Goal: Task Accomplishment & Management: Manage account settings

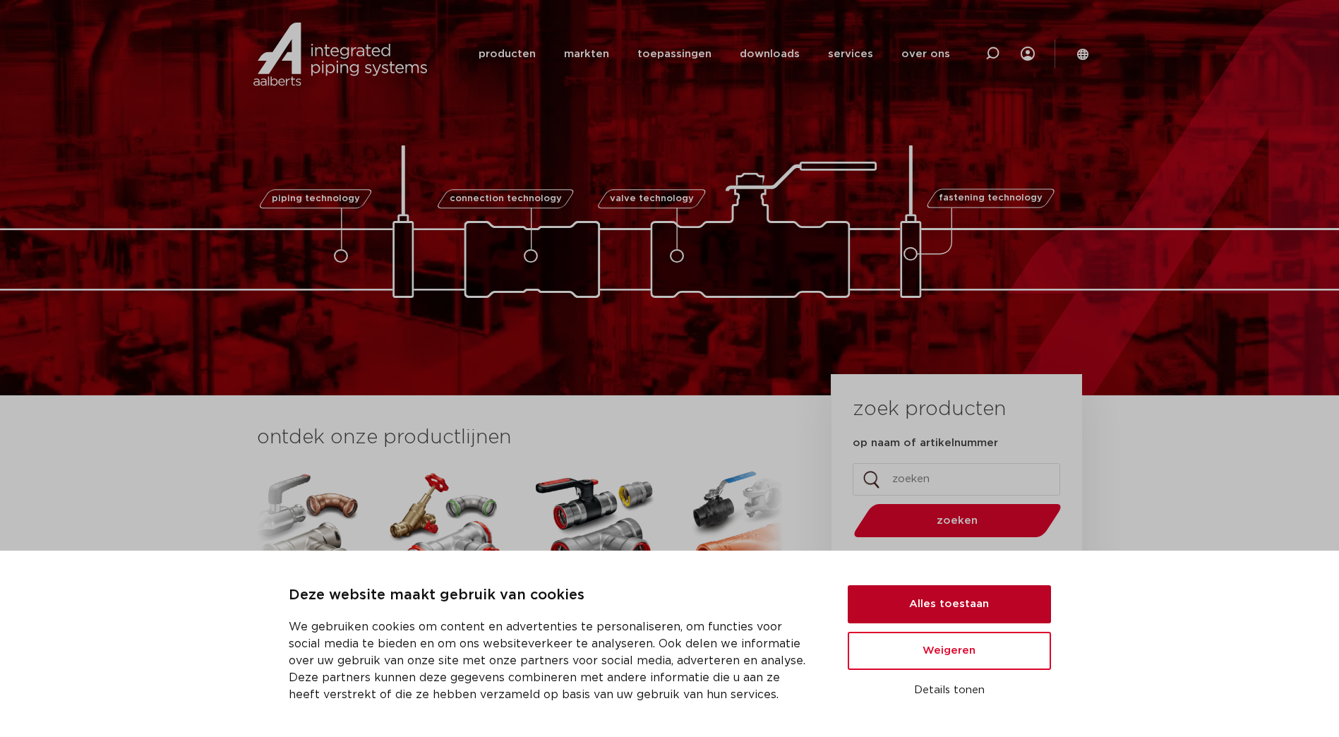
click at [944, 608] on button "Alles toestaan" at bounding box center [949, 604] width 203 height 38
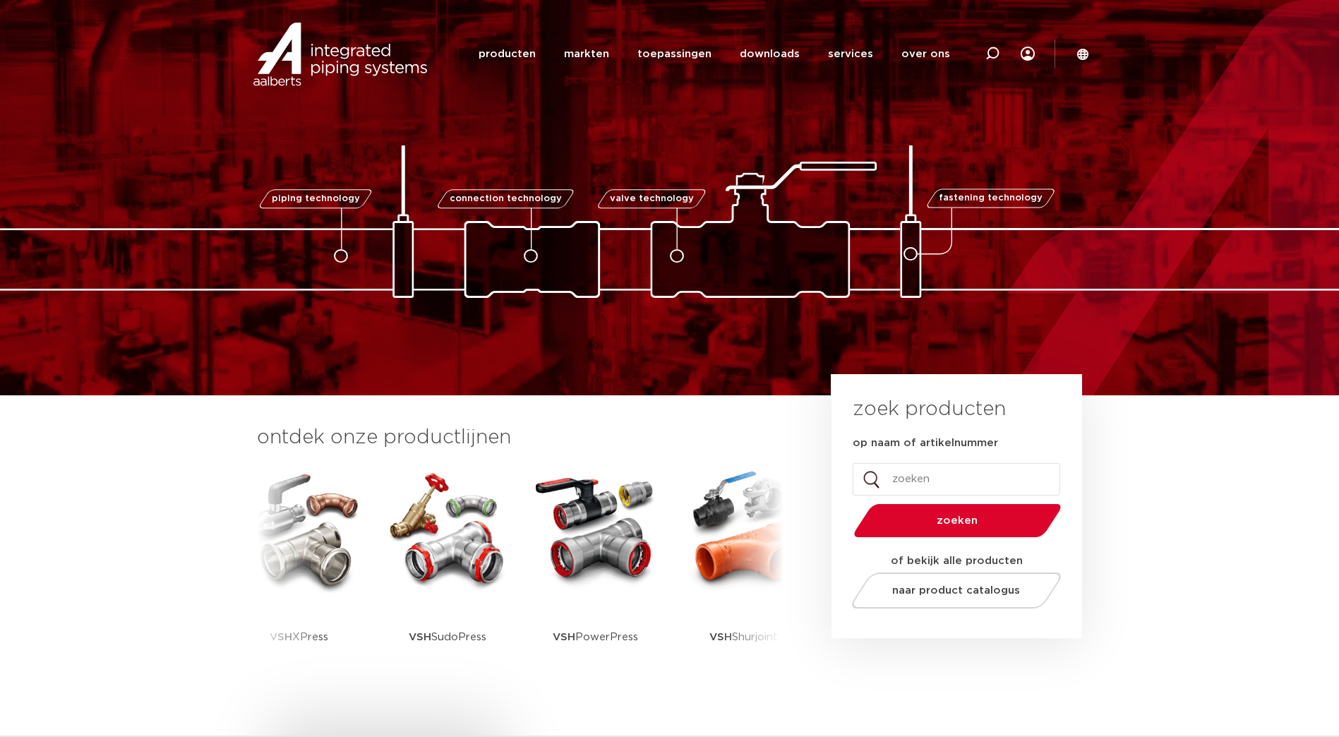
click at [1035, 61] on div at bounding box center [1056, 54] width 42 height 28
click at [1034, 59] on icon at bounding box center [1028, 54] width 14 height 14
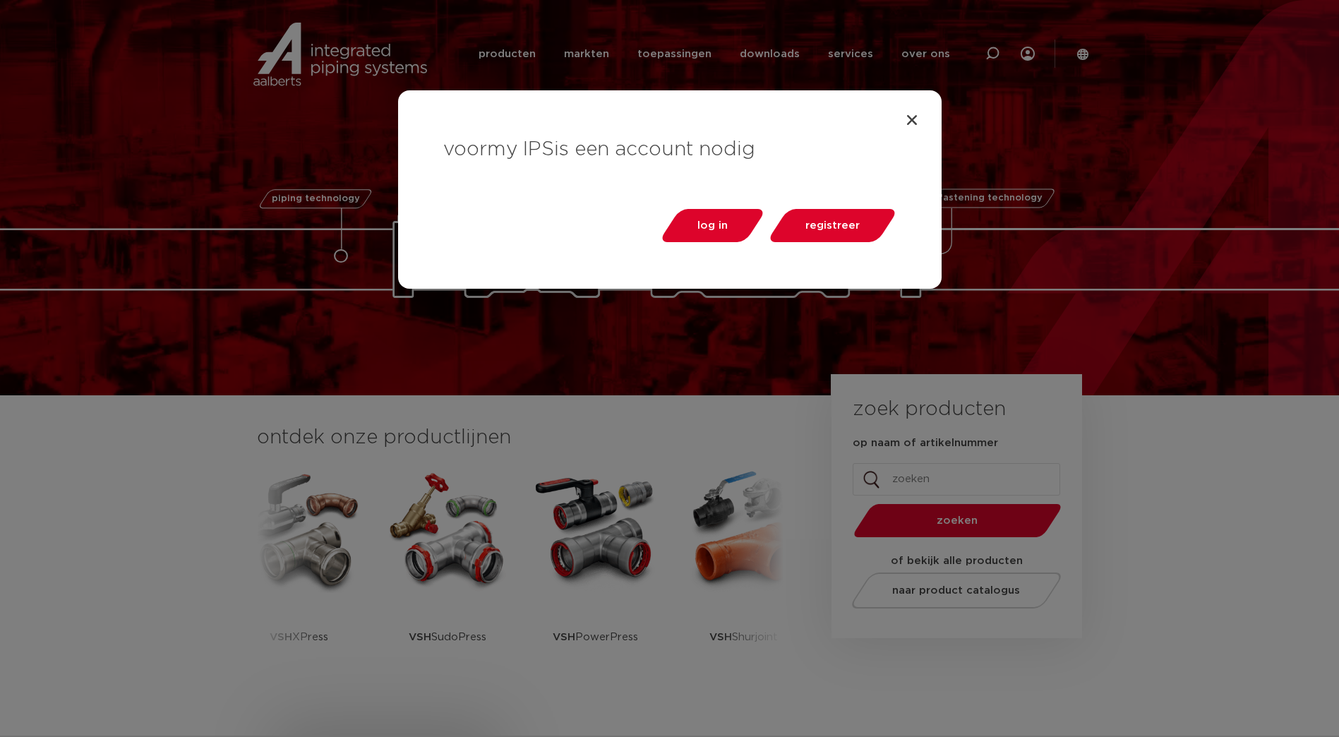
click at [711, 243] on div "log in" at bounding box center [709, 221] width 94 height 53
click at [712, 234] on link "log in" at bounding box center [712, 225] width 109 height 33
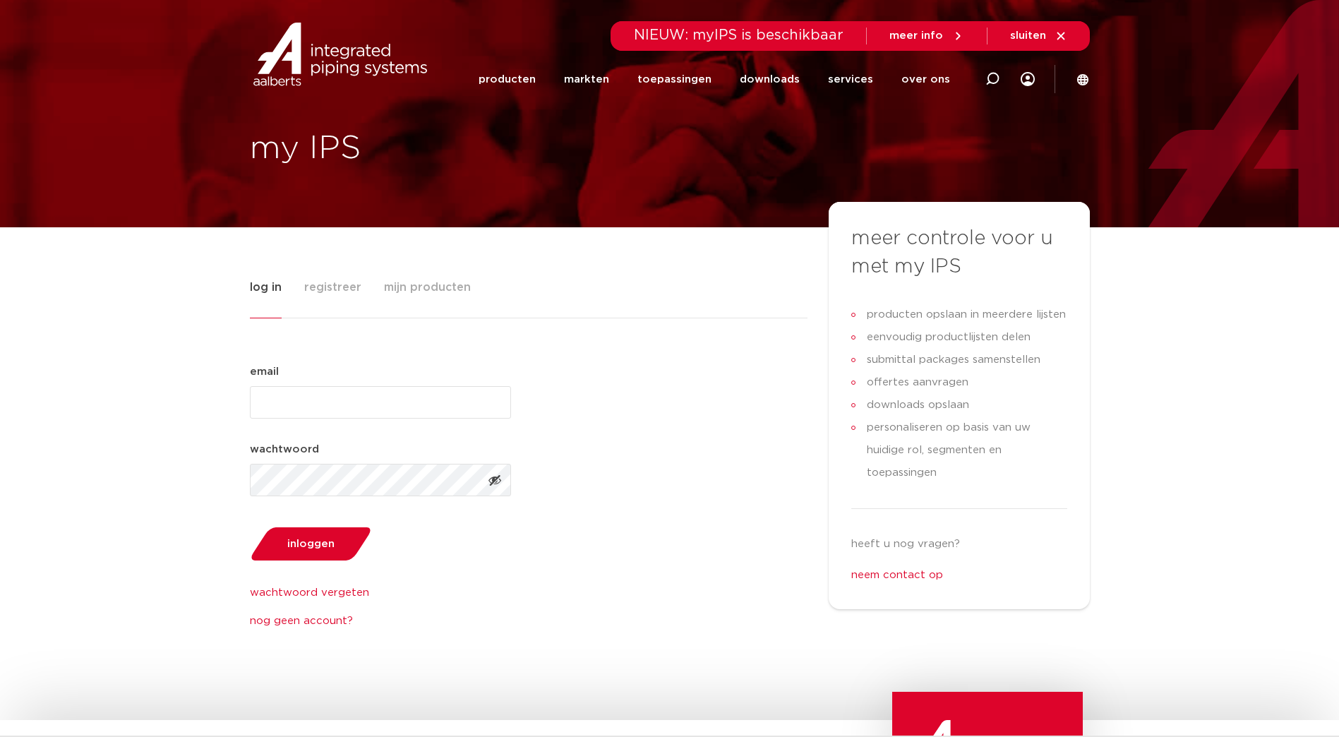
click at [336, 412] on input "email (Vereist)" at bounding box center [380, 402] width 261 height 32
type input "[EMAIL_ADDRESS][DOMAIN_NAME]"
click at [438, 401] on input "[EMAIL_ADDRESS][DOMAIN_NAME]" at bounding box center [380, 402] width 261 height 32
